Goal: Use online tool/utility

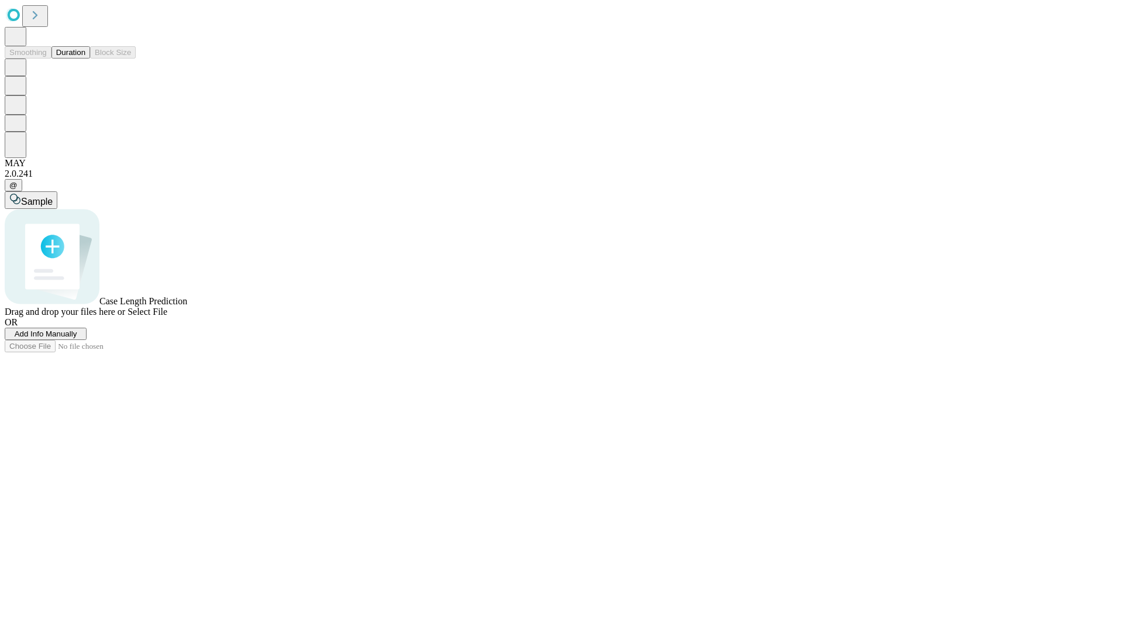
click at [167, 317] on span "Select File" at bounding box center [148, 312] width 40 height 10
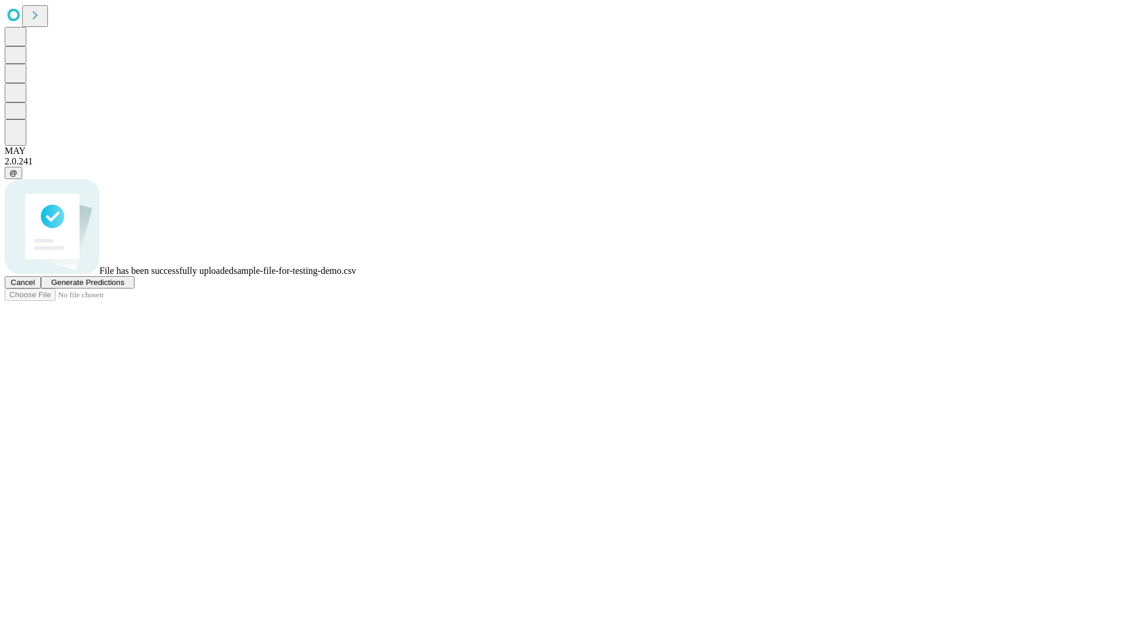
click at [124, 287] on span "Generate Predictions" at bounding box center [87, 282] width 73 height 9
